Goal: Task Accomplishment & Management: Use online tool/utility

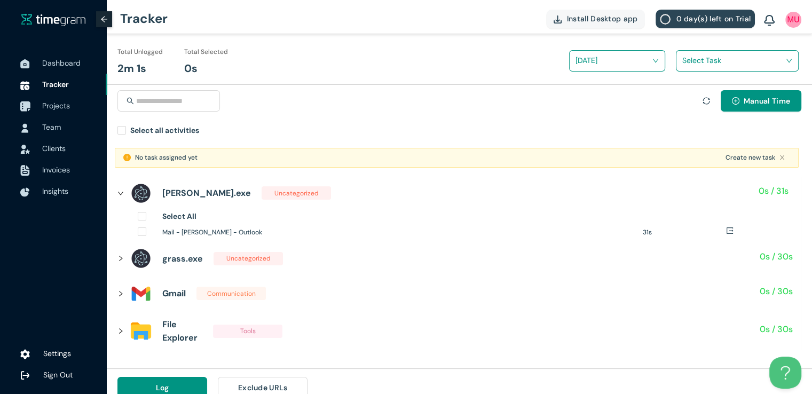
click at [62, 103] on span "Projects" at bounding box center [56, 106] width 28 height 10
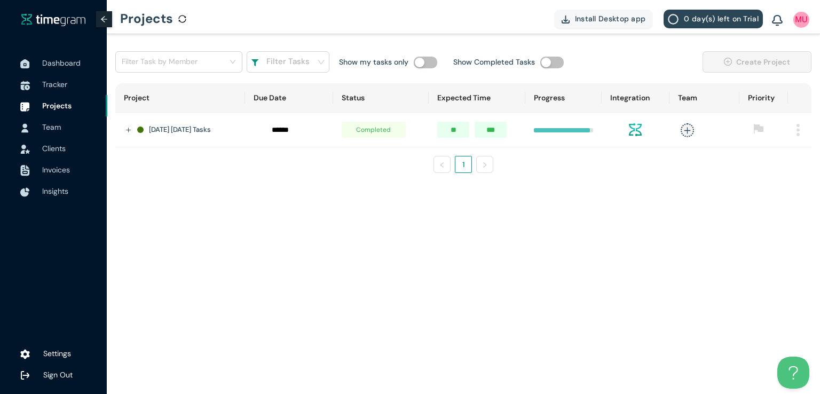
click at [798, 132] on img at bounding box center [798, 130] width 3 height 12
click at [774, 180] on span "Delete" at bounding box center [784, 179] width 22 height 12
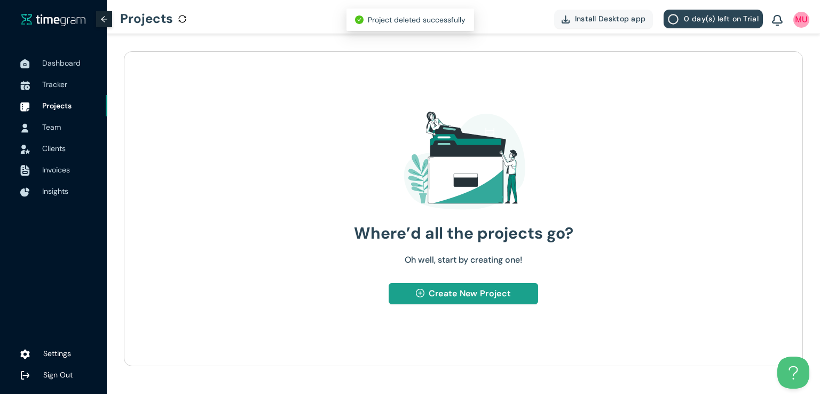
click at [445, 292] on span "Create New Project" at bounding box center [470, 293] width 82 height 13
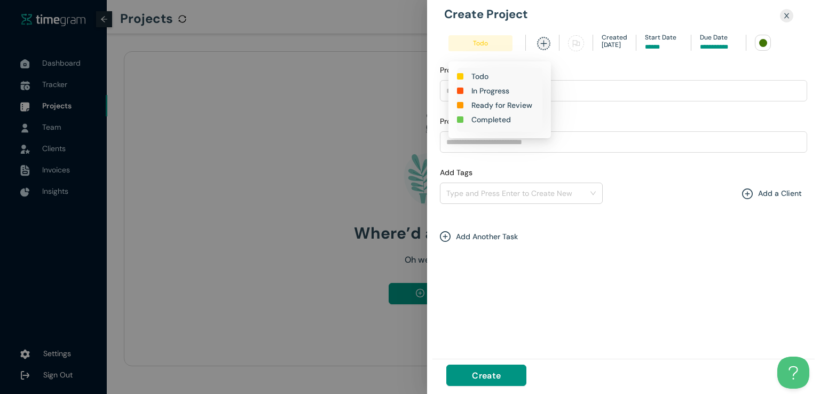
click at [492, 91] on h1 "In Progress" at bounding box center [491, 91] width 38 height 12
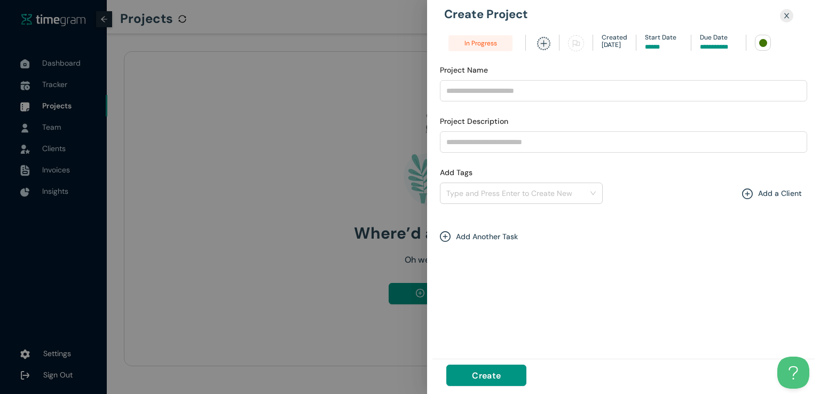
click at [716, 43] on input at bounding box center [718, 47] width 37 height 10
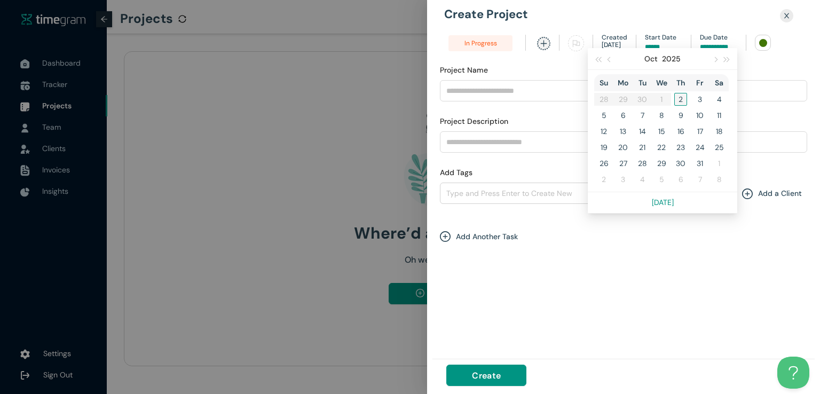
type input "*****"
click at [677, 100] on div "2" at bounding box center [681, 99] width 13 height 13
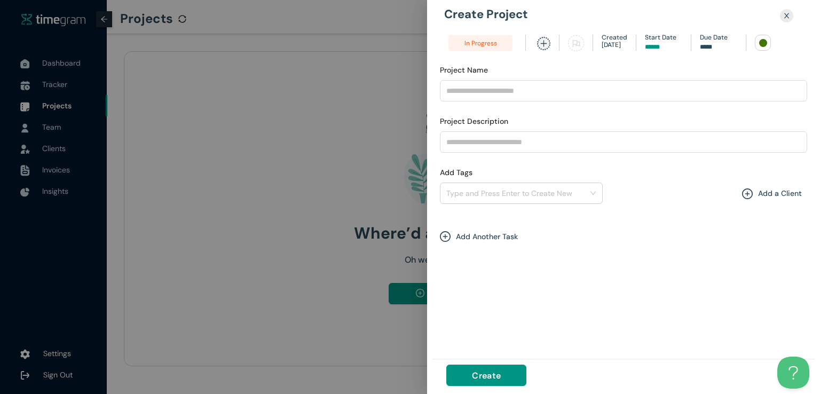
click at [761, 41] on div at bounding box center [763, 43] width 8 height 8
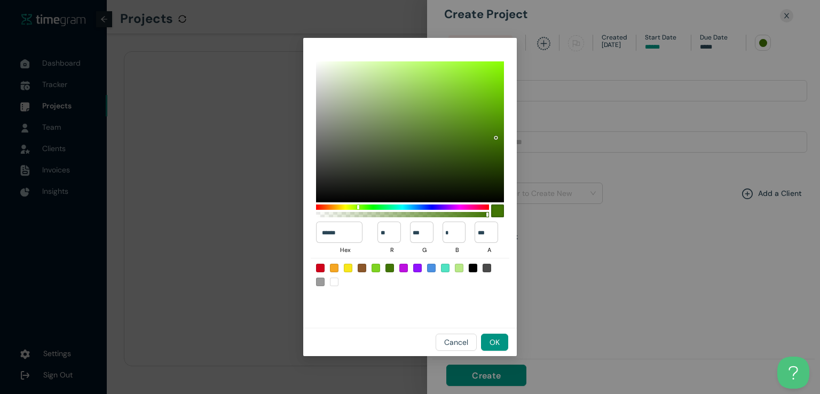
click at [388, 270] on div at bounding box center [390, 268] width 9 height 9
click at [497, 342] on span "OK" at bounding box center [495, 342] width 10 height 12
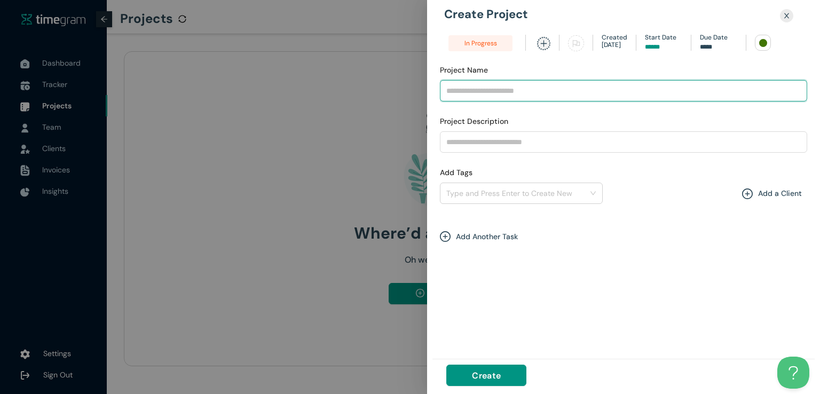
click at [534, 92] on input "Project Name" at bounding box center [623, 90] width 367 height 21
type input "**********"
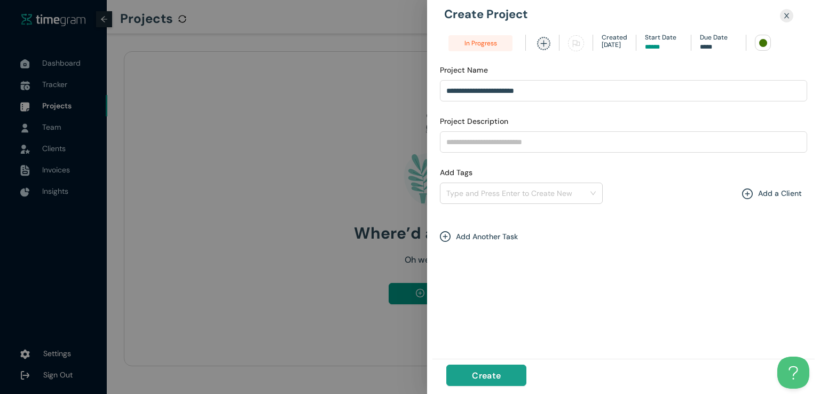
click at [497, 377] on span "Create" at bounding box center [486, 375] width 29 height 13
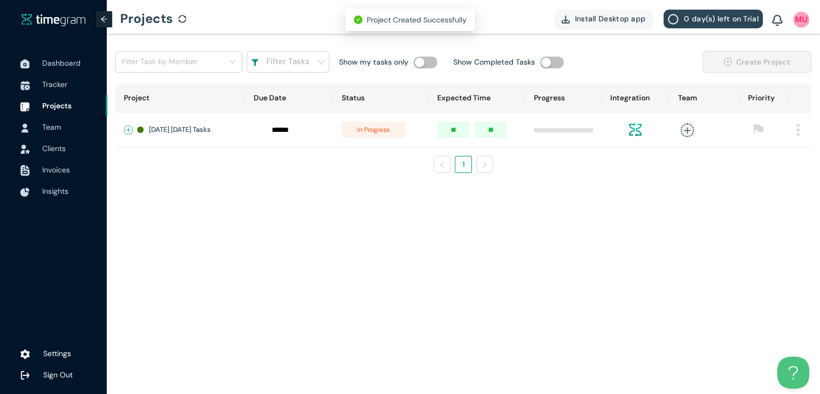
click at [130, 127] on button "Expand row" at bounding box center [128, 130] width 9 height 9
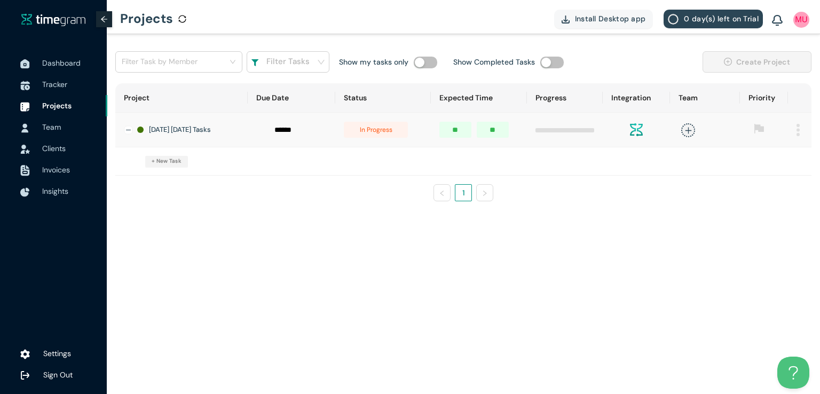
click at [176, 166] on span "+ New Task" at bounding box center [167, 161] width 30 height 9
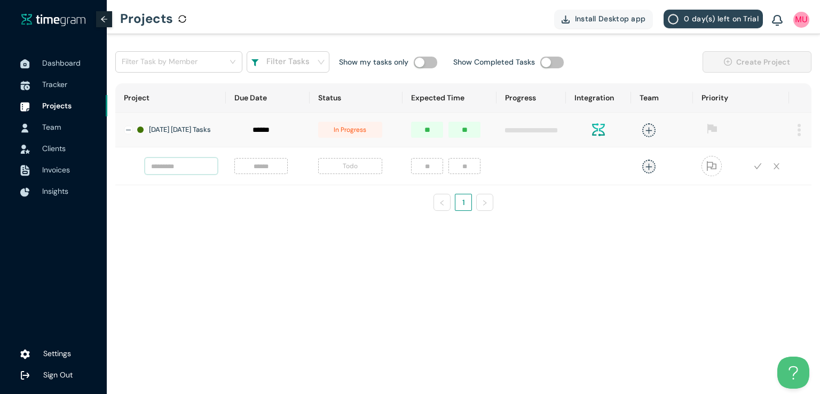
click at [184, 174] on input "text" at bounding box center [181, 166] width 72 height 16
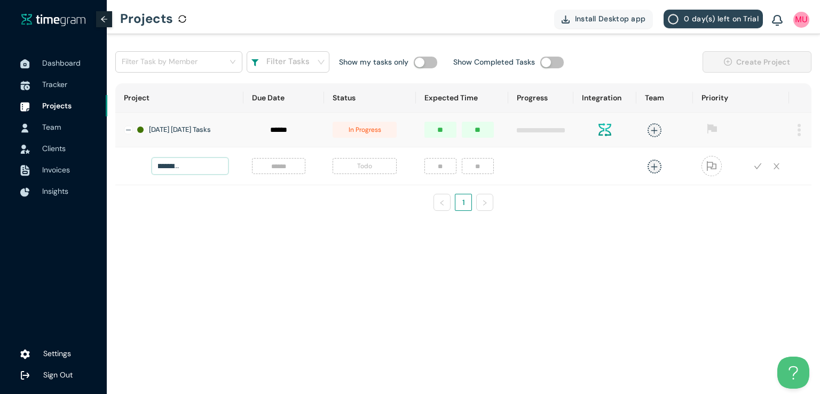
scroll to position [0, 64]
type input "**********"
click at [271, 169] on input at bounding box center [278, 166] width 41 height 12
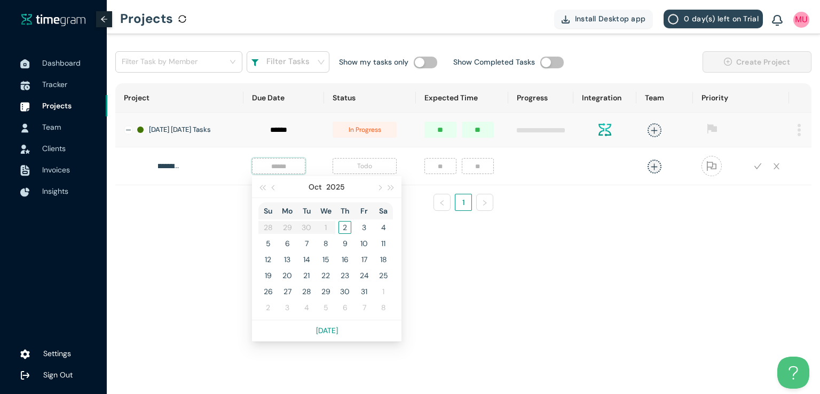
scroll to position [0, 0]
type input "*****"
click at [339, 234] on div "2" at bounding box center [345, 227] width 13 height 13
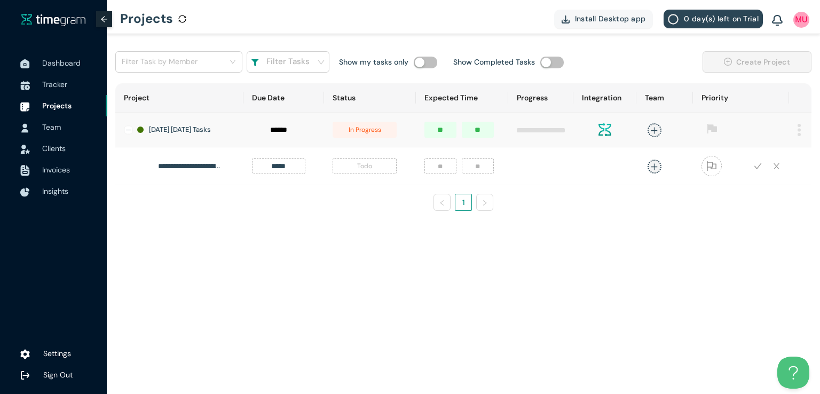
click at [356, 165] on span "Todo" at bounding box center [365, 166] width 64 height 16
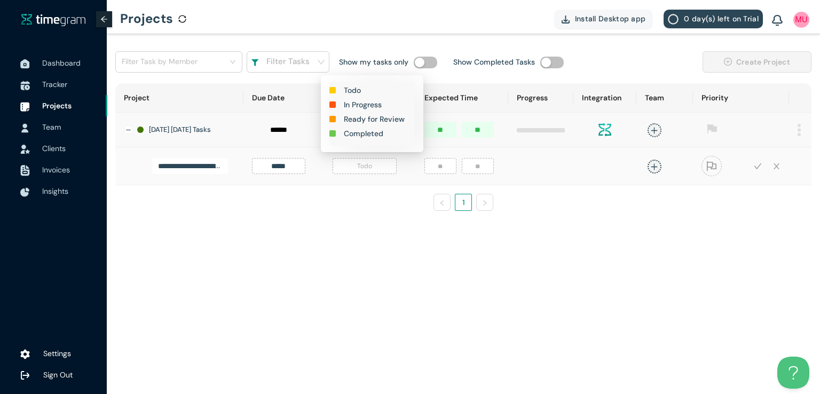
click at [367, 105] on h1 "In Progress" at bounding box center [363, 105] width 38 height 12
click at [426, 174] on input "number" at bounding box center [441, 166] width 32 height 16
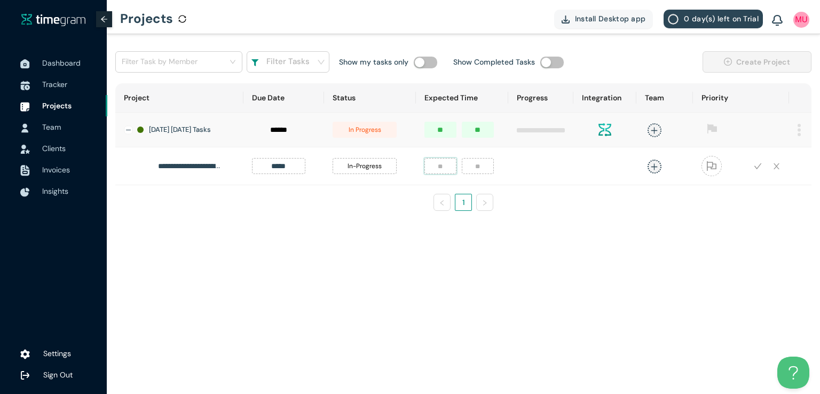
type input "*"
type input "**"
click at [654, 170] on icon "plus" at bounding box center [654, 166] width 1 height 6
click at [565, 242] on div "[DEMOGRAPHIC_DATA][PERSON_NAME]" at bounding box center [570, 242] width 82 height 11
click at [704, 237] on div "**********" at bounding box center [464, 135] width 714 height 202
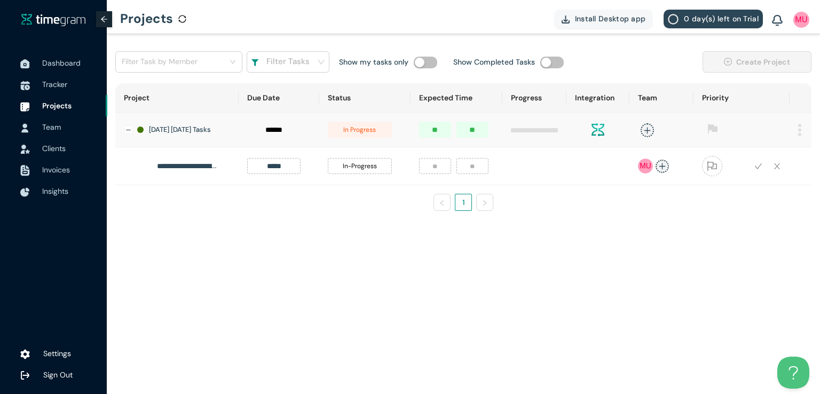
click at [757, 169] on icon "check" at bounding box center [759, 166] width 8 height 8
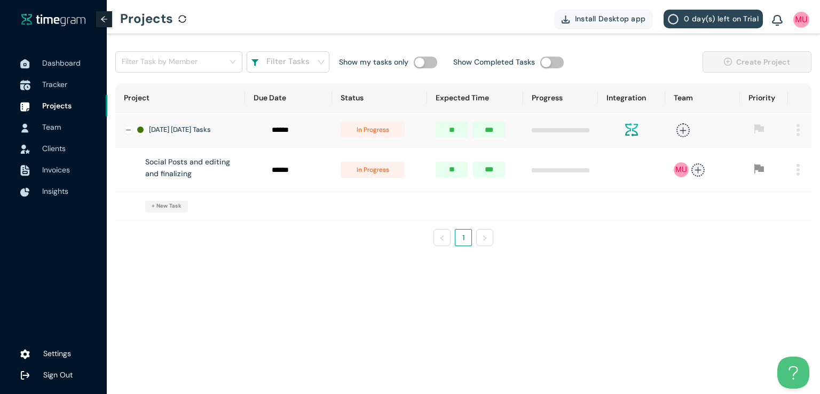
click at [65, 76] on span "Tracker" at bounding box center [70, 84] width 57 height 21
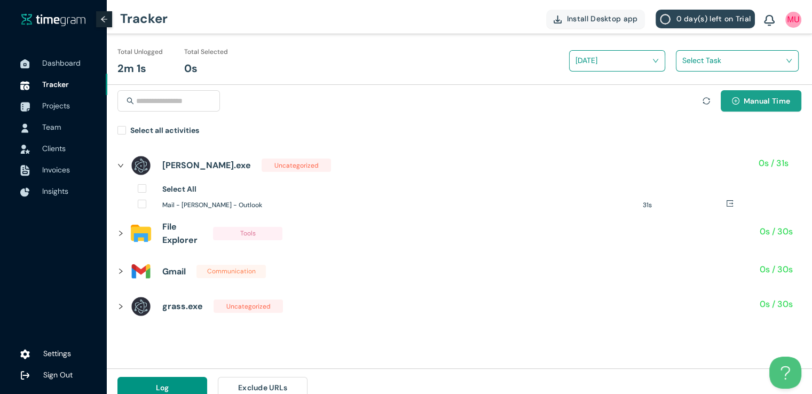
click at [744, 101] on span "Manual Time" at bounding box center [767, 101] width 46 height 12
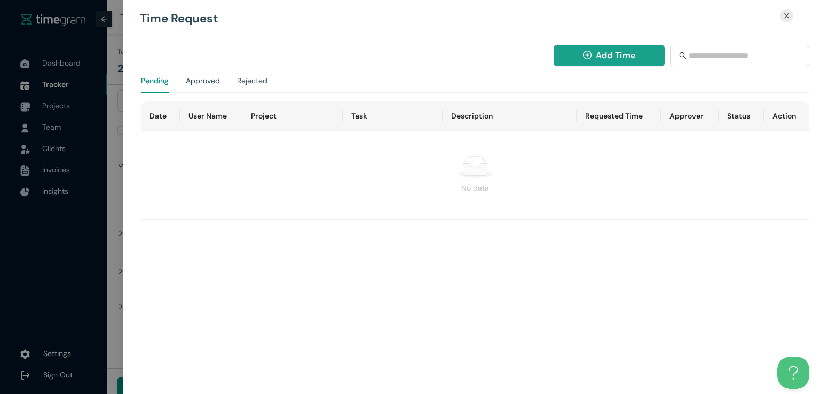
click at [613, 57] on span "Add Time" at bounding box center [616, 55] width 40 height 13
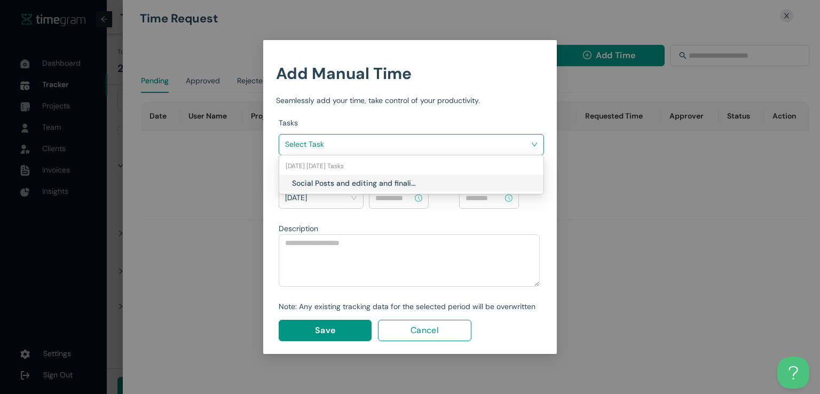
click at [490, 144] on input "search" at bounding box center [407, 144] width 245 height 16
click at [405, 187] on h1 "Social Posts and editing and finalizing" at bounding box center [355, 183] width 126 height 12
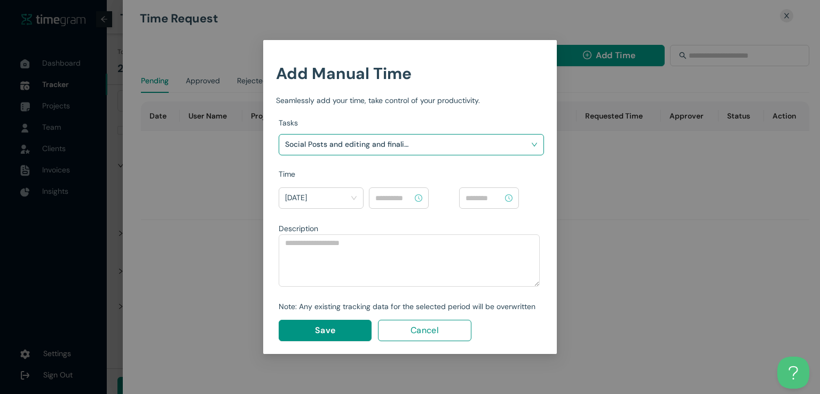
click at [404, 196] on input at bounding box center [393, 198] width 37 height 12
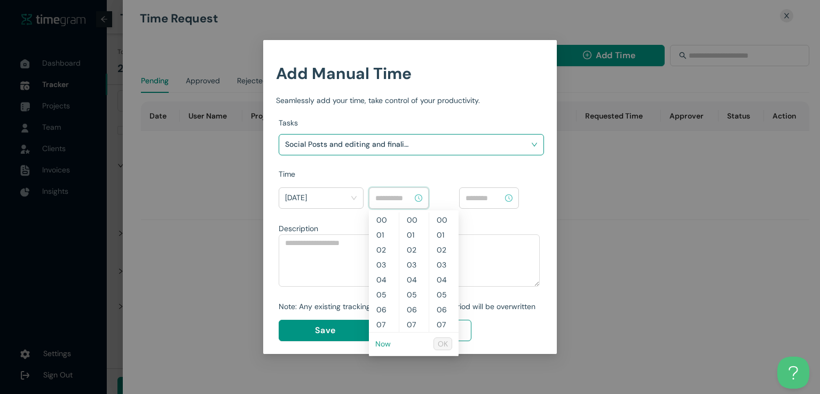
click at [383, 342] on link "Now" at bounding box center [382, 344] width 15 height 10
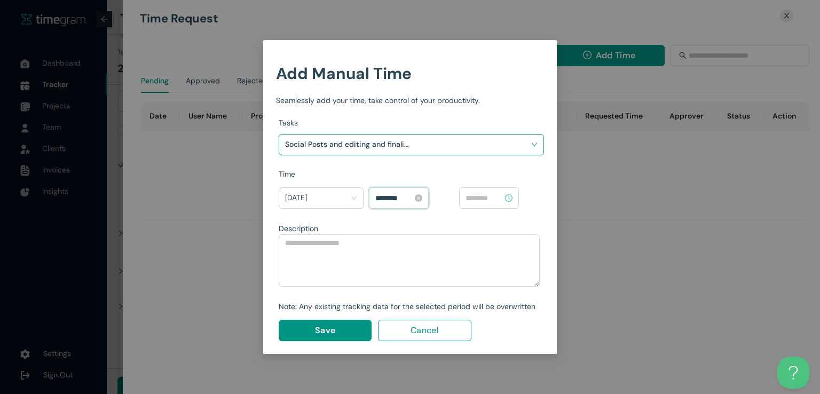
scroll to position [778, 0]
click at [382, 197] on input "********" at bounding box center [393, 198] width 37 height 12
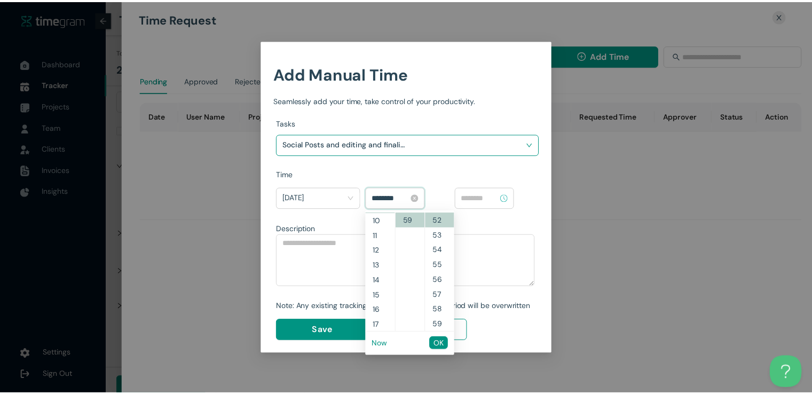
scroll to position [135, 0]
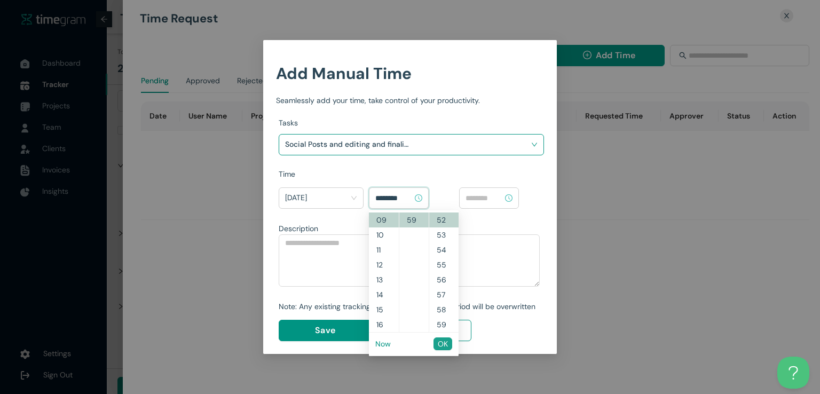
click at [446, 344] on span "OK" at bounding box center [443, 344] width 10 height 12
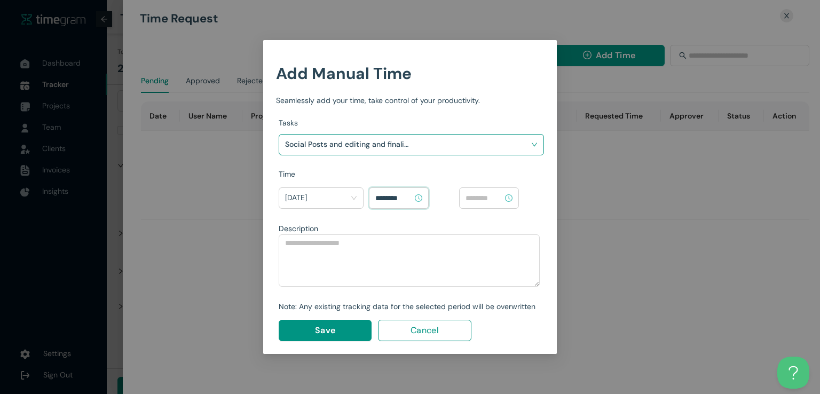
type input "********"
click at [487, 200] on input at bounding box center [484, 198] width 37 height 12
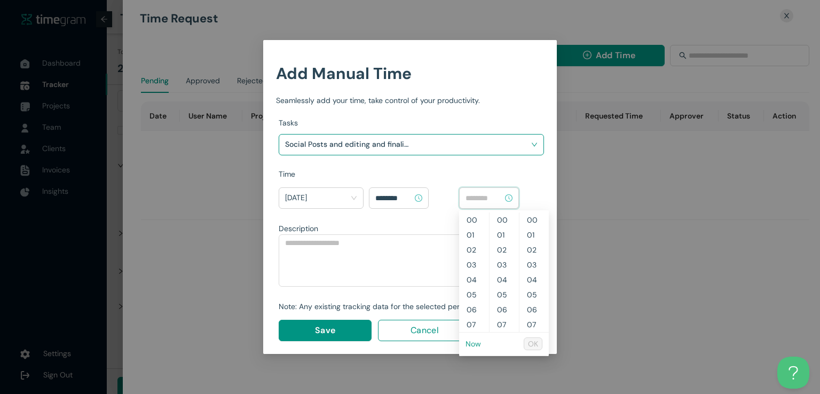
click at [474, 346] on link "Now" at bounding box center [473, 344] width 15 height 10
type input "********"
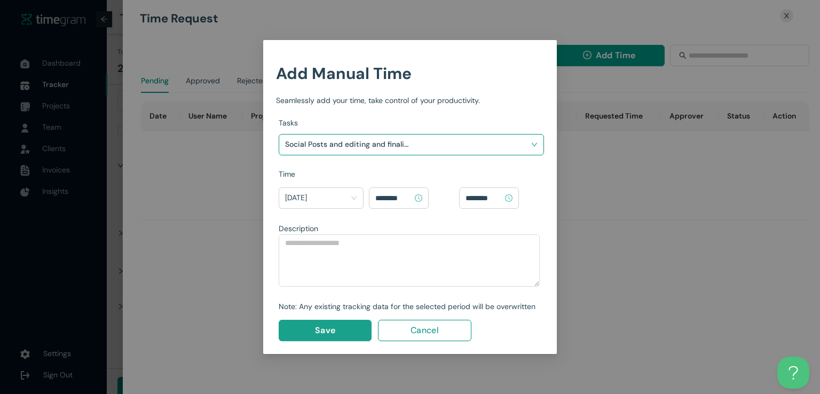
click at [324, 329] on span "Save" at bounding box center [325, 330] width 20 height 13
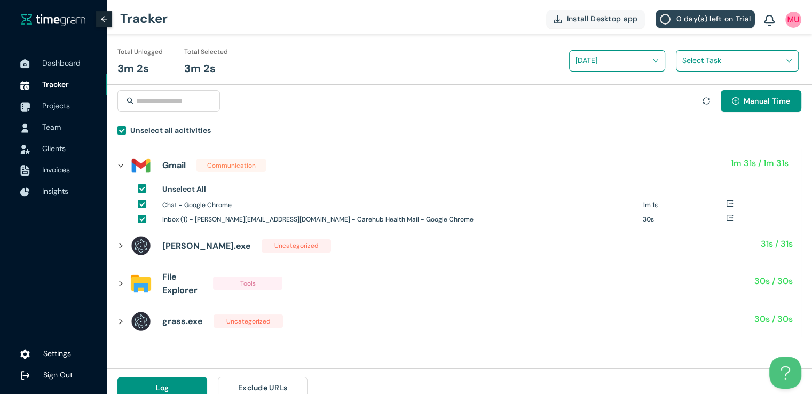
click at [686, 64] on input "search" at bounding box center [734, 60] width 103 height 16
click at [683, 103] on div "Social Posts and editing and finalizing" at bounding box center [738, 99] width 122 height 17
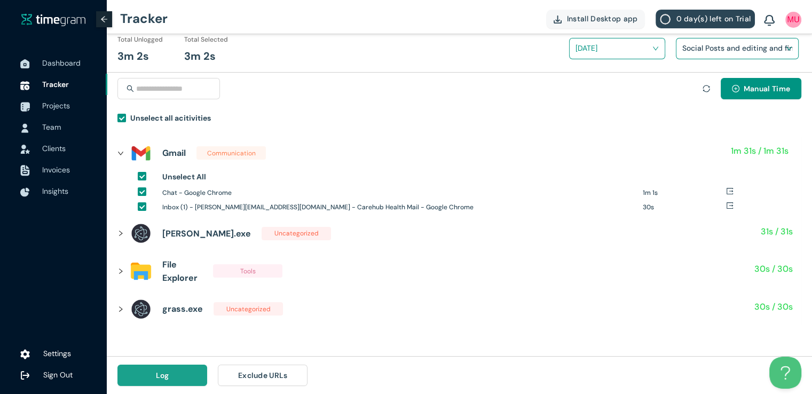
click at [152, 379] on button "Log" at bounding box center [162, 375] width 90 height 21
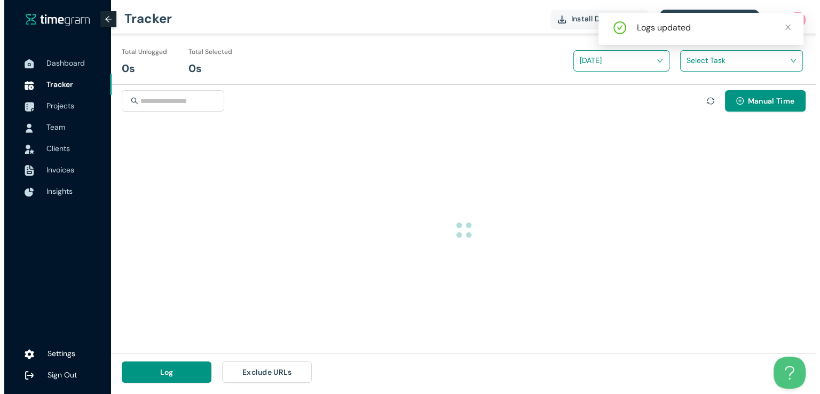
scroll to position [0, 0]
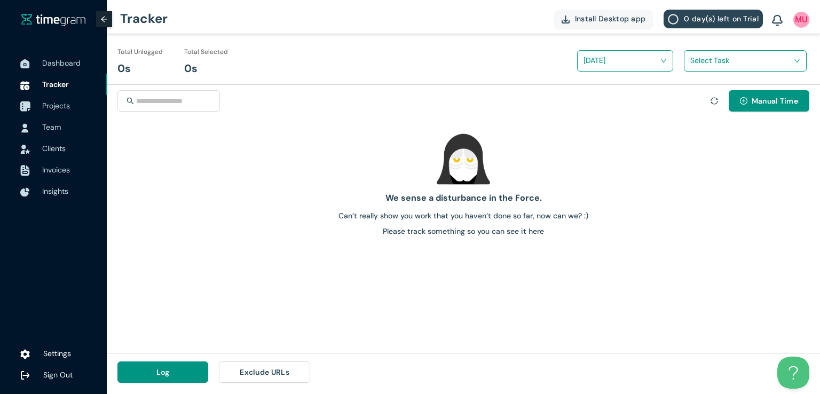
click at [60, 108] on span "Projects" at bounding box center [56, 106] width 28 height 10
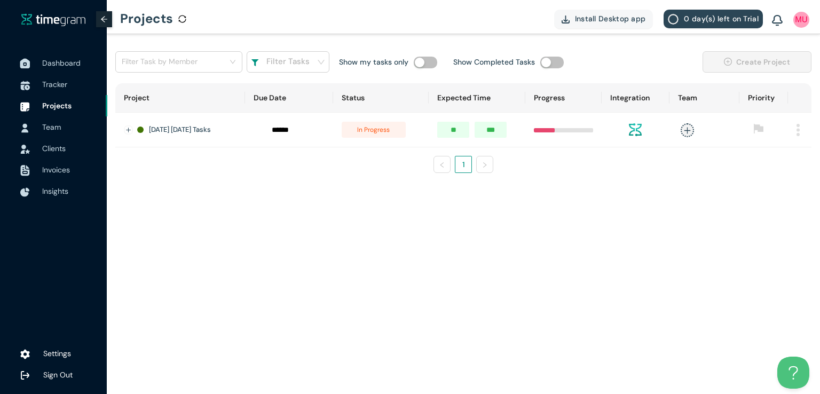
click at [62, 58] on span "Dashboard" at bounding box center [61, 63] width 38 height 10
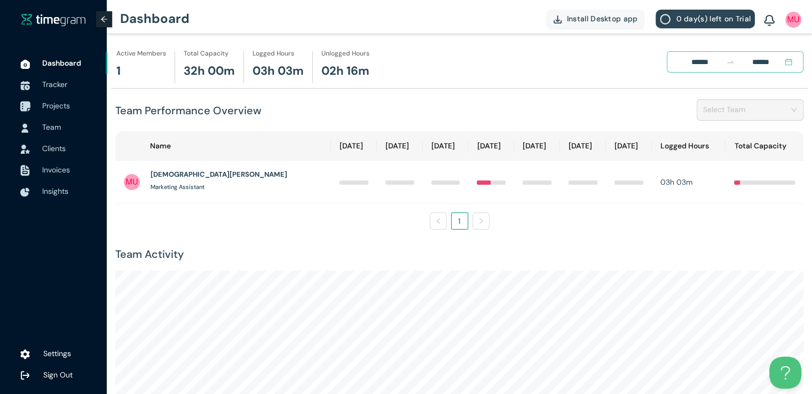
click at [54, 105] on span "Projects" at bounding box center [56, 106] width 28 height 10
